Goal: Task Accomplishment & Management: Manage account settings

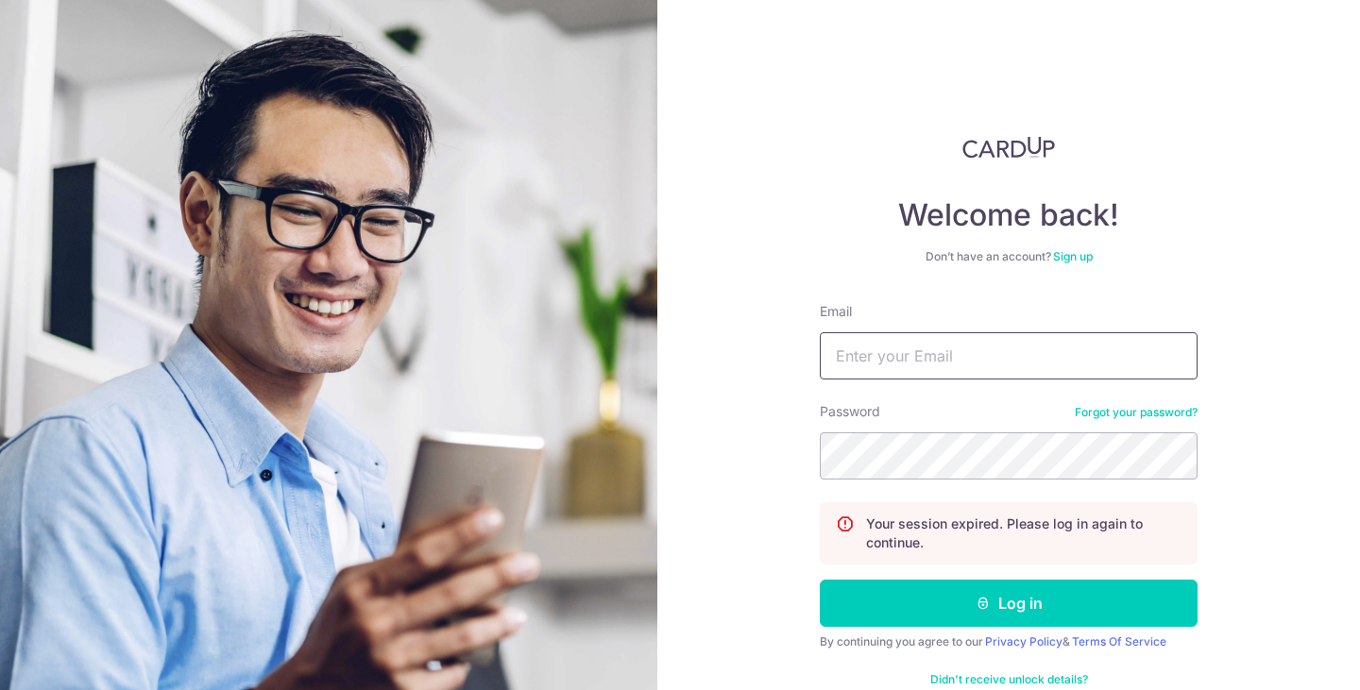
type input "[EMAIL_ADDRESS][DOMAIN_NAME]"
click at [820, 580] on button "Log in" at bounding box center [1009, 603] width 378 height 47
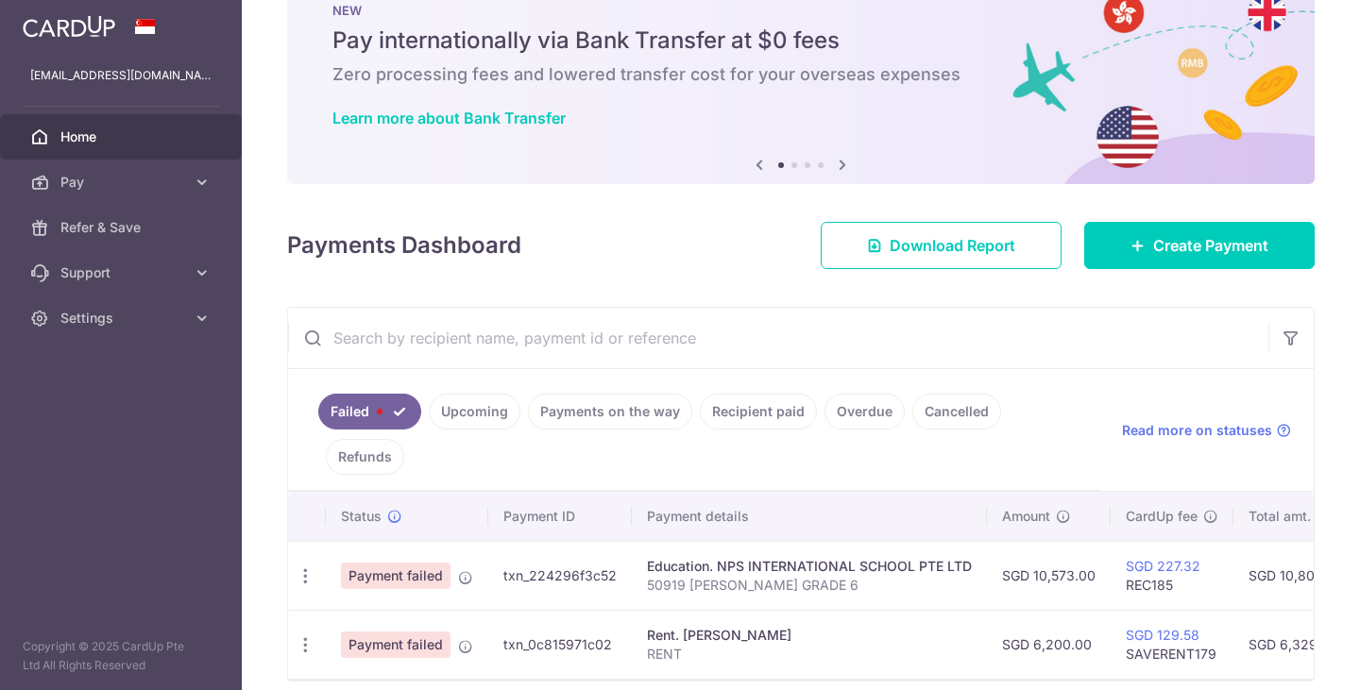
scroll to position [138, 0]
